Goal: Task Accomplishment & Management: Manage account settings

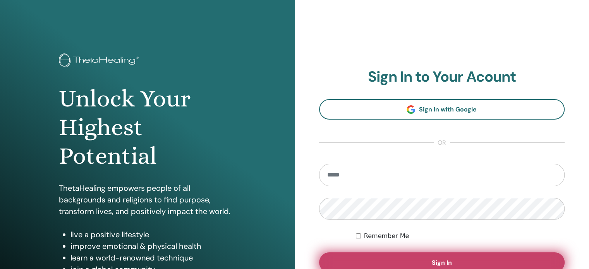
type input "**********"
click at [385, 256] on button "Sign In" at bounding box center [442, 262] width 246 height 20
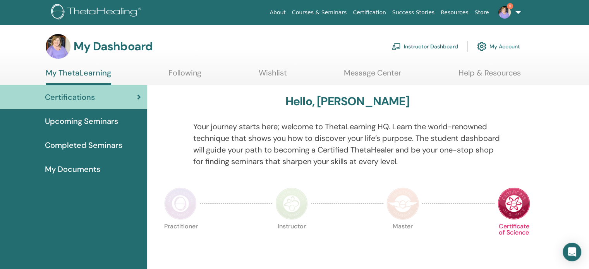
click at [429, 46] on link "Instructor Dashboard" at bounding box center [424, 46] width 67 height 17
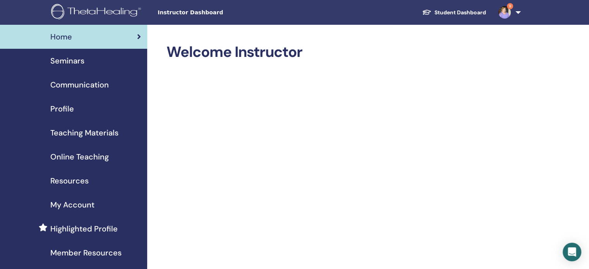
click at [72, 61] on span "Seminars" at bounding box center [67, 61] width 34 height 12
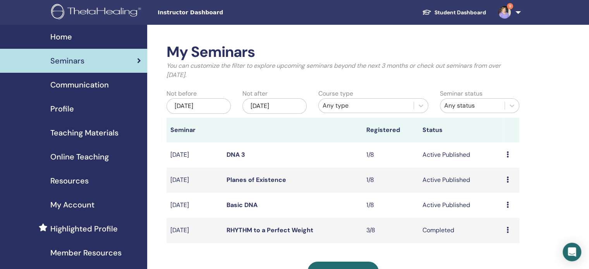
click at [506, 206] on icon at bounding box center [507, 205] width 2 height 6
click at [500, 233] on link "Attendees" at bounding box center [500, 236] width 29 height 8
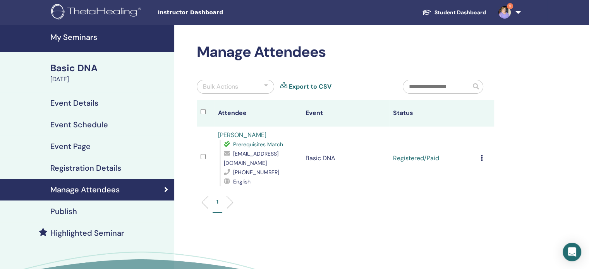
click at [482, 155] on icon at bounding box center [482, 158] width 2 height 6
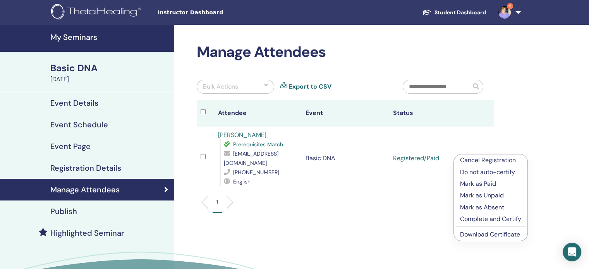
click at [490, 221] on p "Complete and Certify" at bounding box center [490, 219] width 61 height 9
